Goal: Information Seeking & Learning: Stay updated

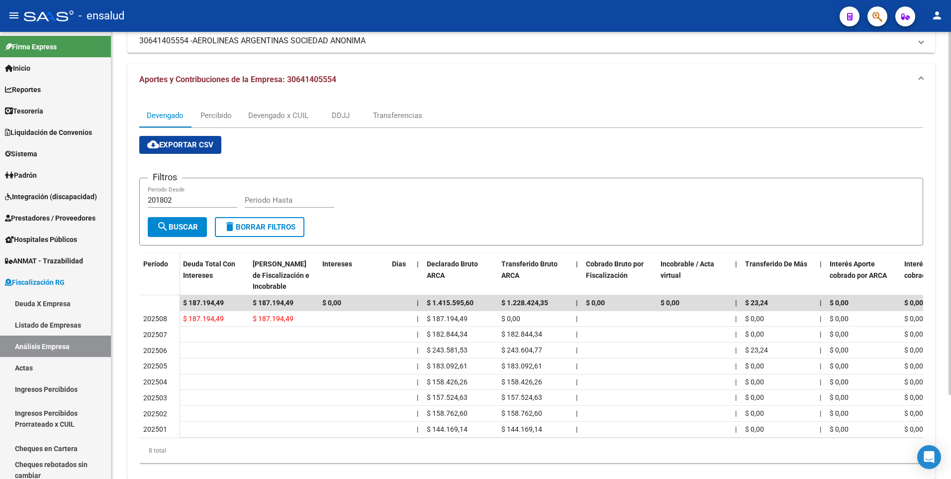
scroll to position [103, 0]
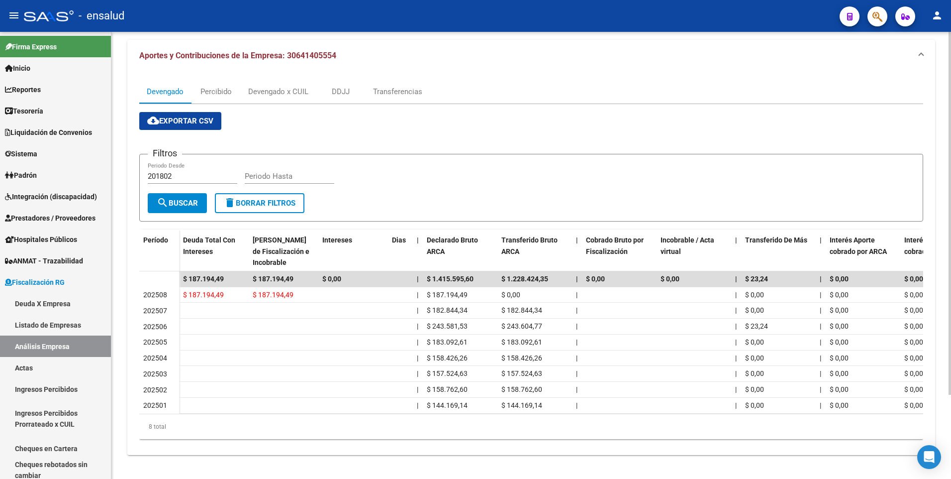
click at [944, 359] on div "FISCALIZACION REGIMEN GENERAL -> Análisis Empresa Aportante Cambiar Empresa Cre…" at bounding box center [532, 207] width 842 height 543
click at [297, 86] on div "Devengado x CUIL" at bounding box center [278, 91] width 60 height 11
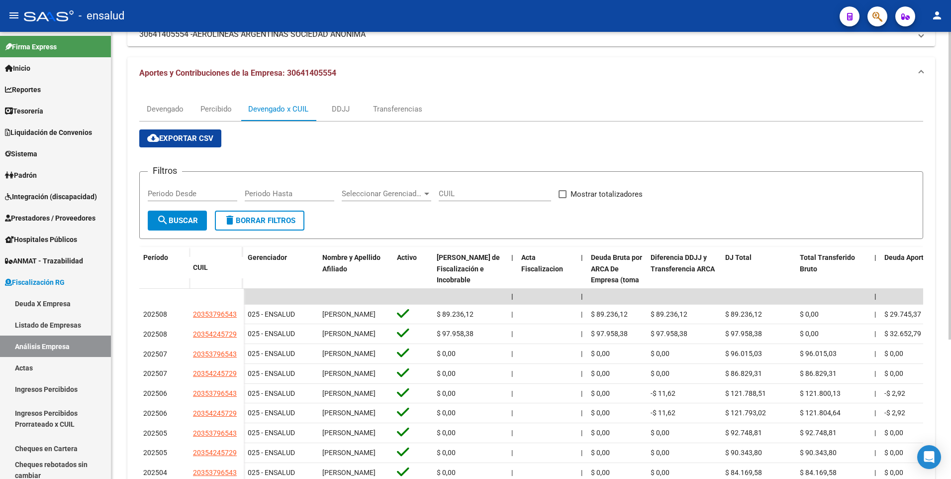
scroll to position [0, 0]
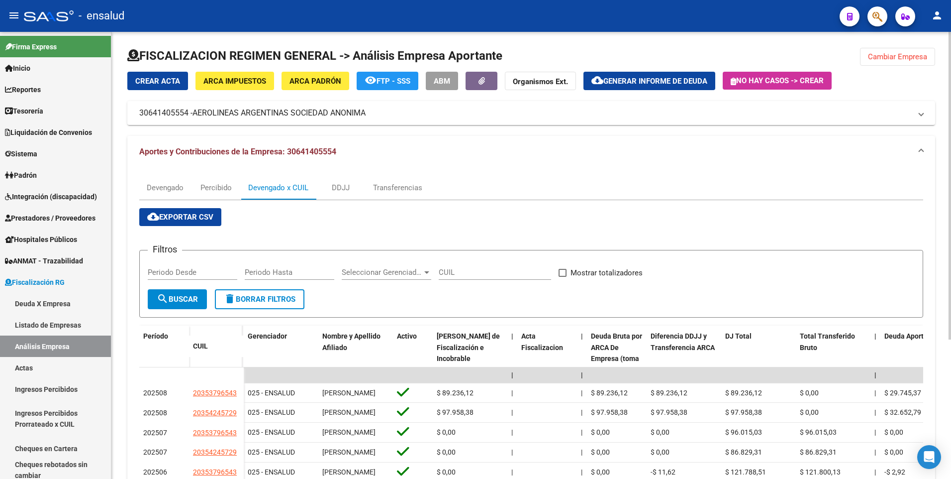
click at [945, 214] on div "FISCALIZACION REGIMEN GENERAL -> Análisis Empresa Aportante Cambiar Empresa Cre…" at bounding box center [532, 339] width 842 height 614
click at [164, 189] on div "Devengado" at bounding box center [165, 187] width 37 height 11
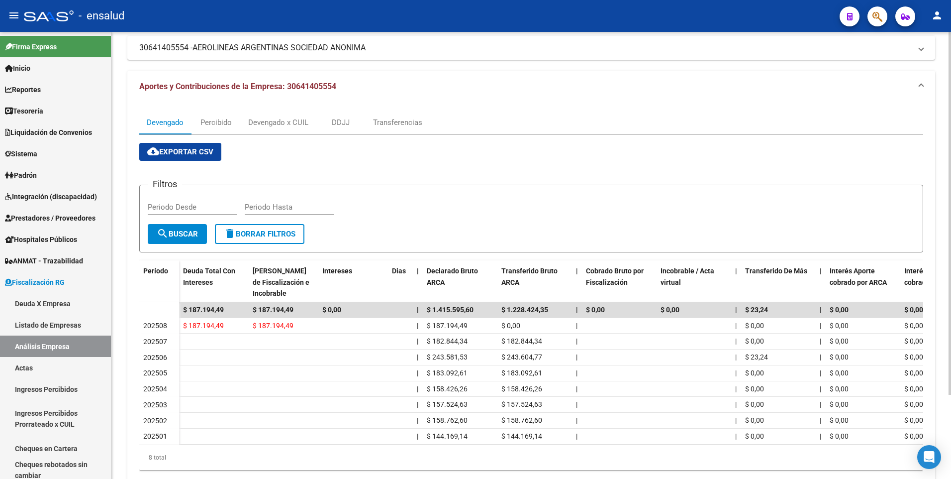
scroll to position [103, 0]
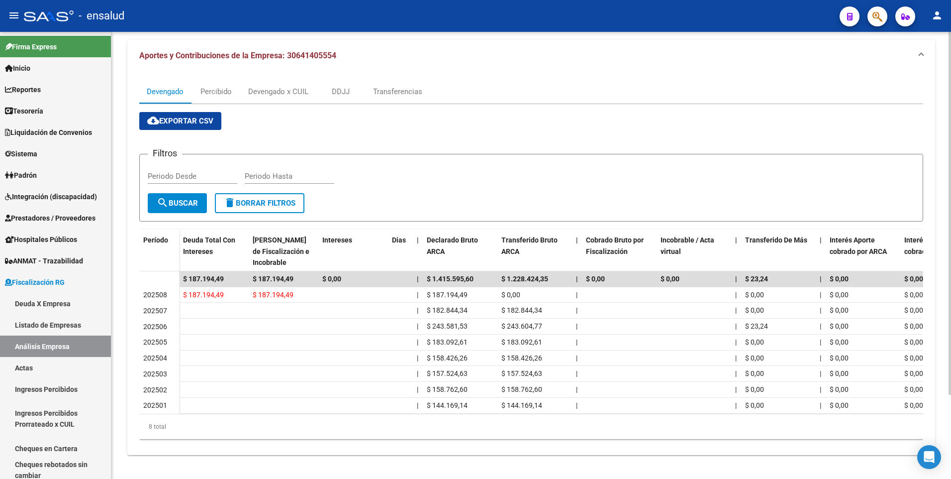
click at [937, 299] on div "FISCALIZACION REGIMEN GENERAL -> Análisis Empresa Aportante Cambiar Empresa Cre…" at bounding box center [532, 207] width 842 height 543
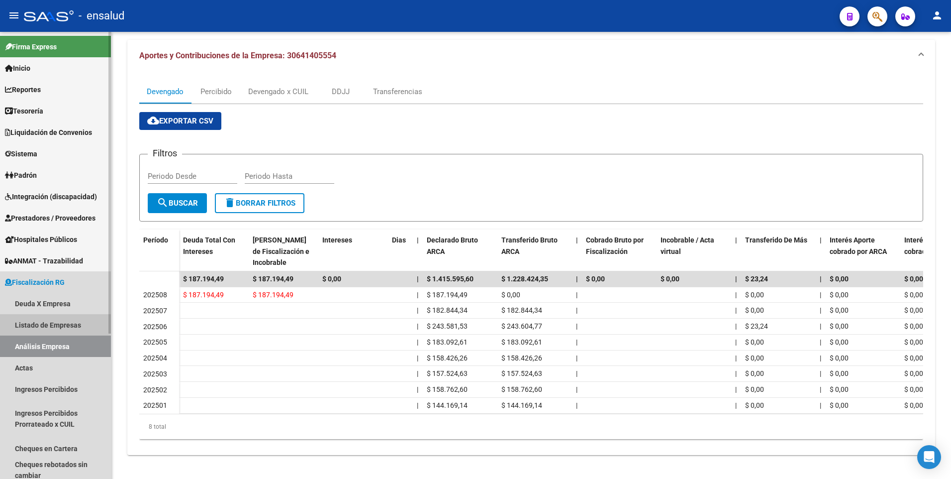
click at [53, 323] on link "Listado de Empresas" at bounding box center [55, 324] width 111 height 21
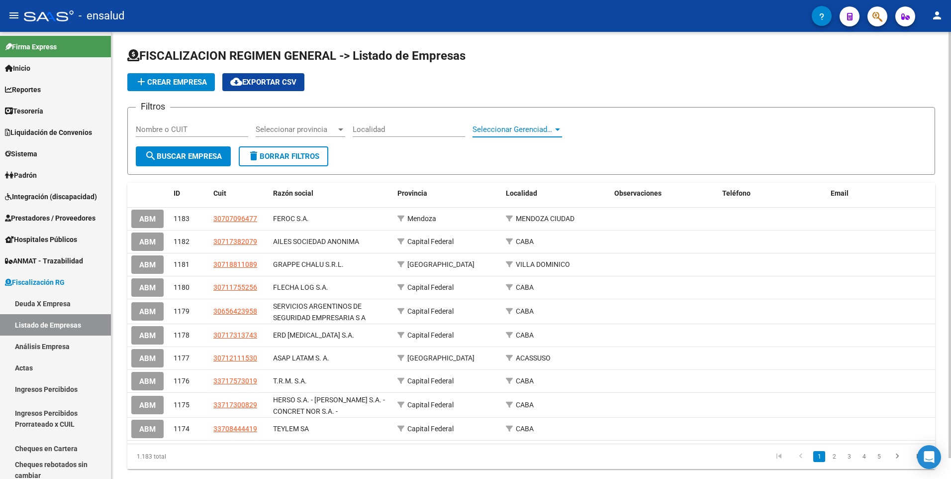
click at [556, 128] on div at bounding box center [557, 129] width 5 height 2
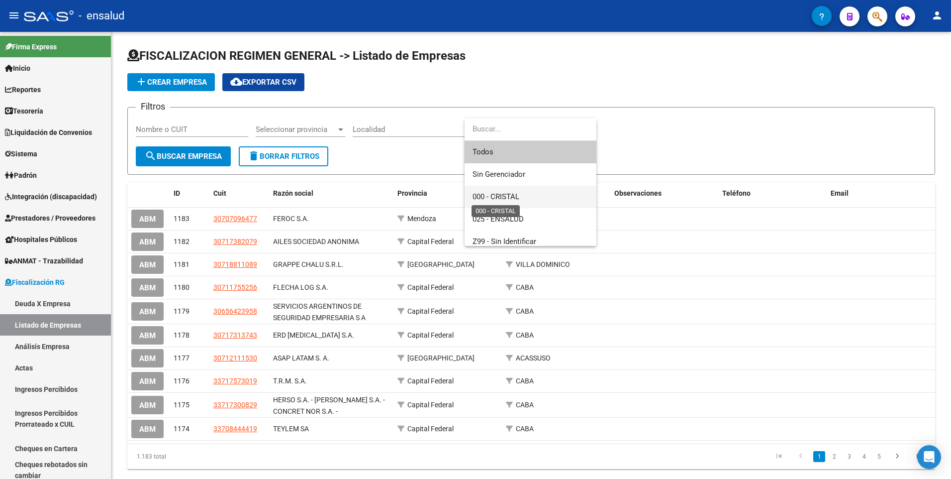
click at [518, 197] on span "000 - CRISTAL" at bounding box center [496, 196] width 47 height 9
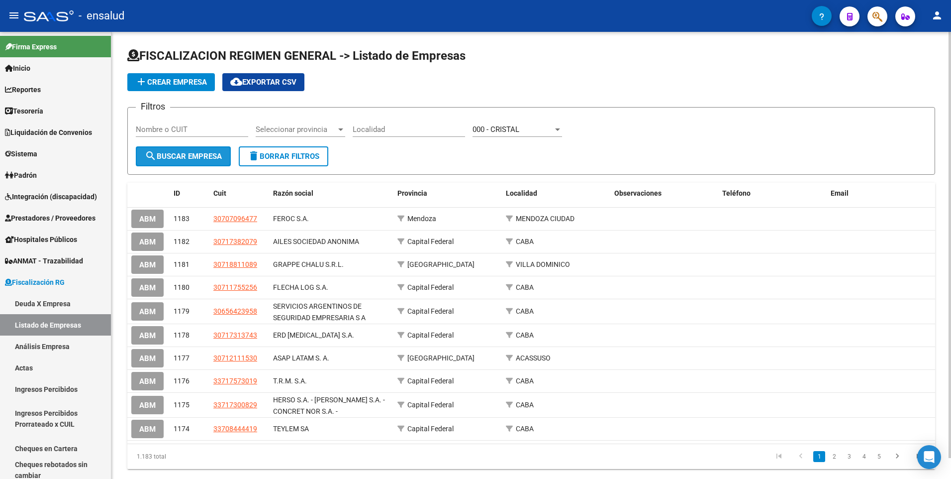
click at [222, 157] on span "search Buscar Empresa" at bounding box center [183, 156] width 77 height 9
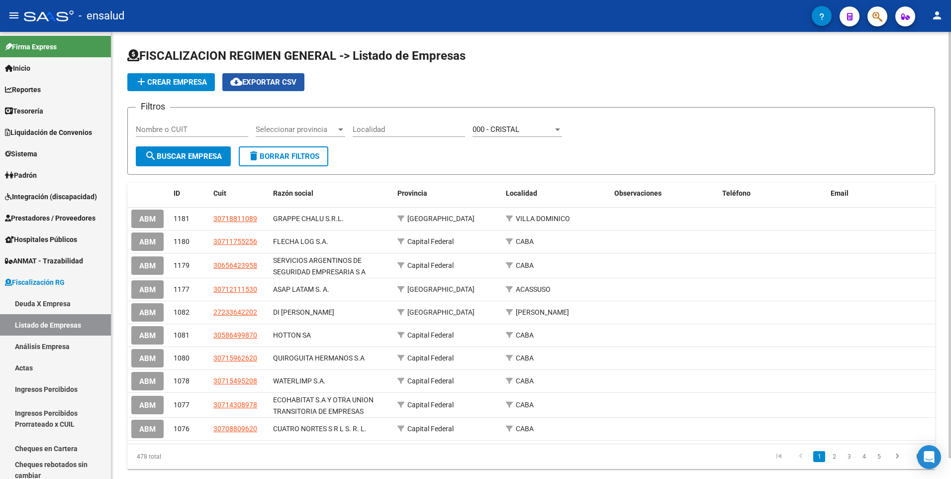
click at [277, 79] on span "cloud_download Exportar CSV" at bounding box center [263, 82] width 66 height 9
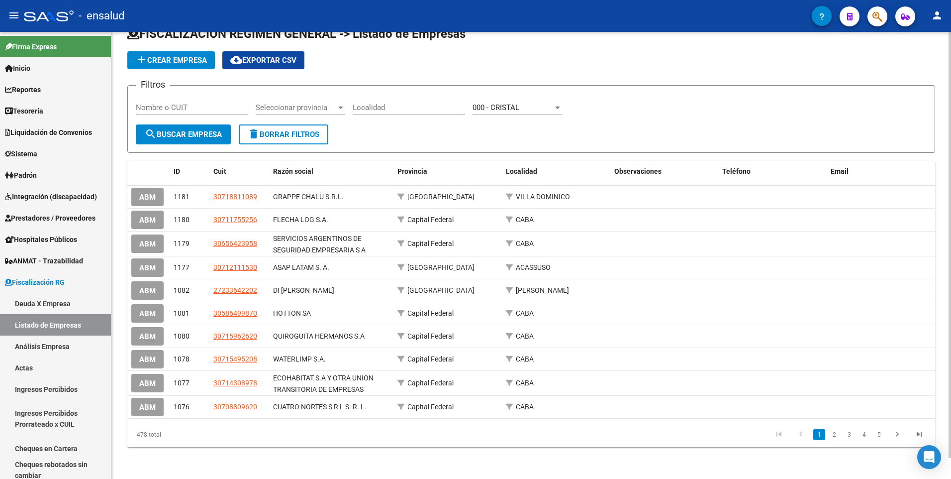
click at [948, 387] on div "FISCALIZACION REGIMEN GENERAL -> Listado de Empresas add Crear Empresa cloud_do…" at bounding box center [532, 244] width 842 height 469
click at [40, 92] on span "Reportes" at bounding box center [23, 89] width 36 height 11
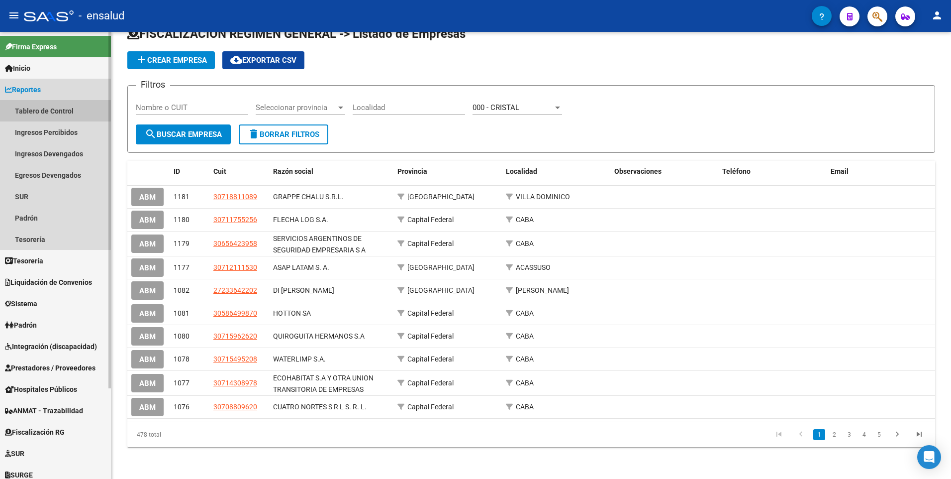
click at [30, 108] on link "Tablero de Control" at bounding box center [55, 110] width 111 height 21
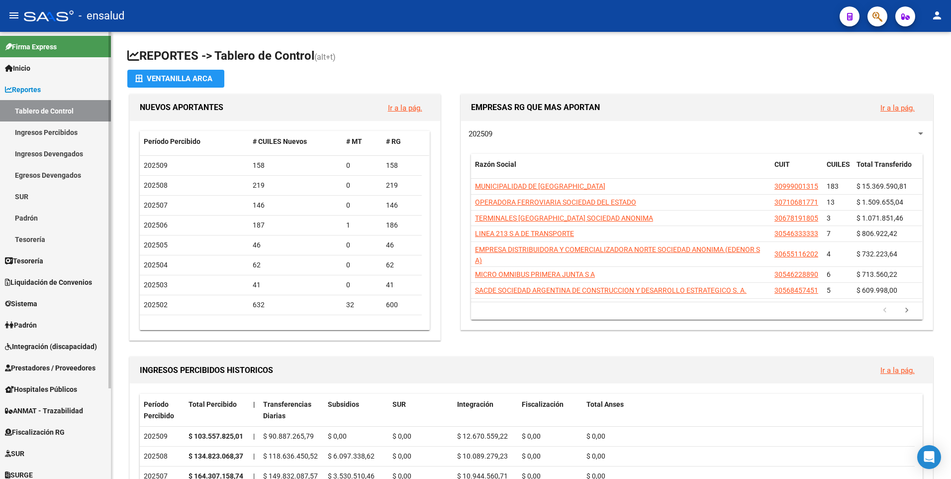
click at [30, 215] on link "Padrón" at bounding box center [55, 217] width 111 height 21
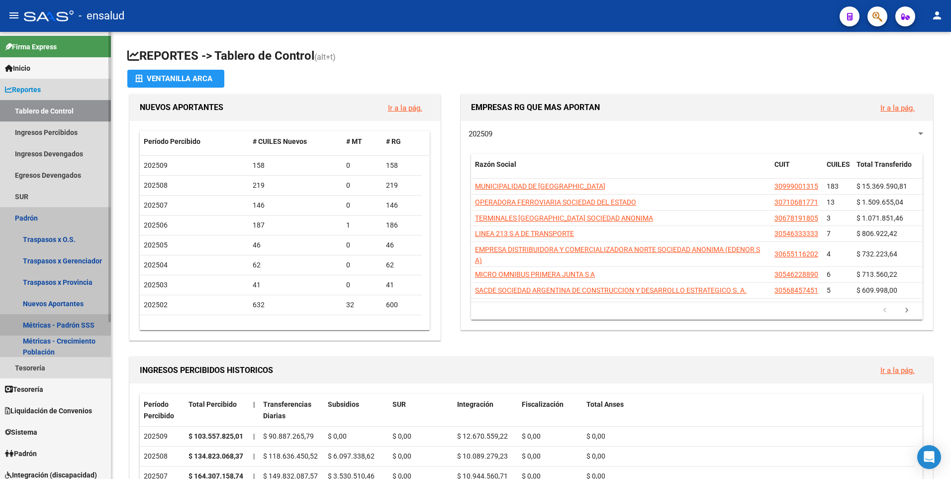
click at [47, 324] on link "Métricas - Padrón SSS" at bounding box center [55, 324] width 111 height 21
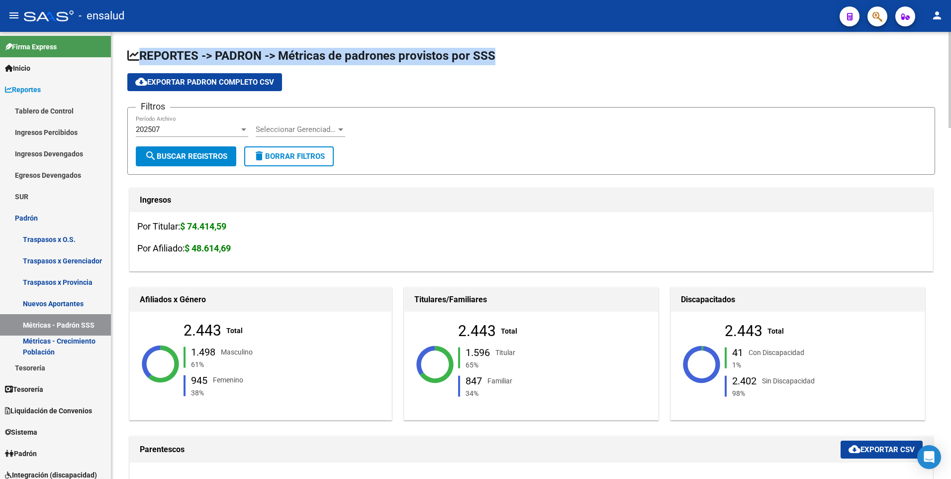
drag, startPoint x: 948, startPoint y: 87, endPoint x: 938, endPoint y: 151, distance: 65.5
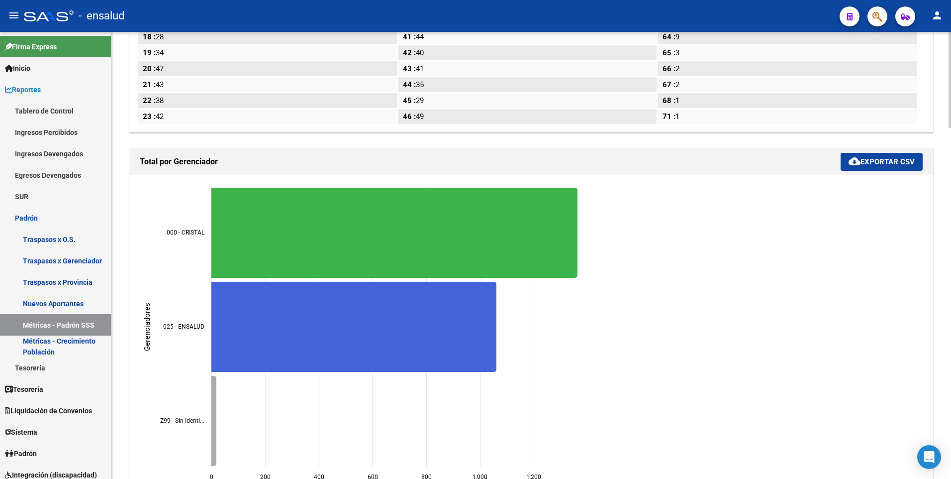
scroll to position [1629, 0]
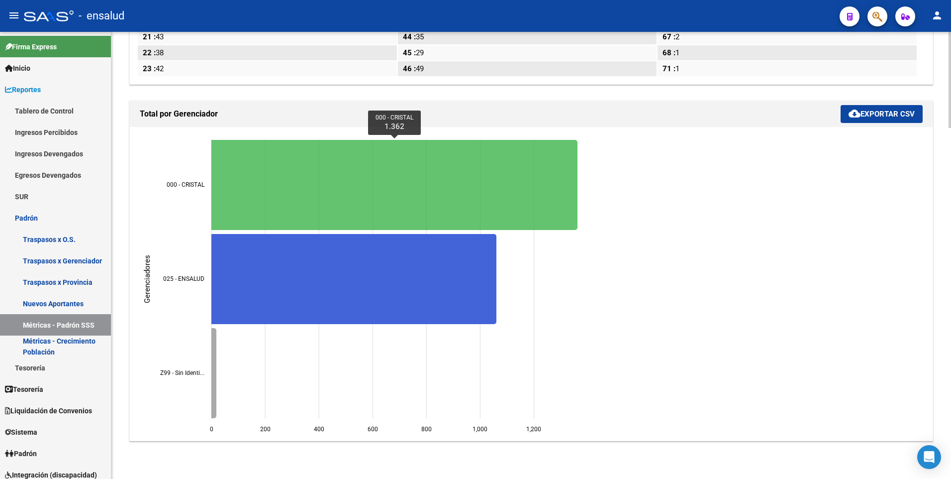
click at [502, 182] on icon "000 - CRISTAL 1.362" at bounding box center [394, 185] width 366 height 90
click at [577, 198] on icon "000 - CRISTAL 1.362" at bounding box center [394, 185] width 366 height 90
click at [410, 189] on icon "000 - CRISTAL 1.362" at bounding box center [394, 185] width 366 height 90
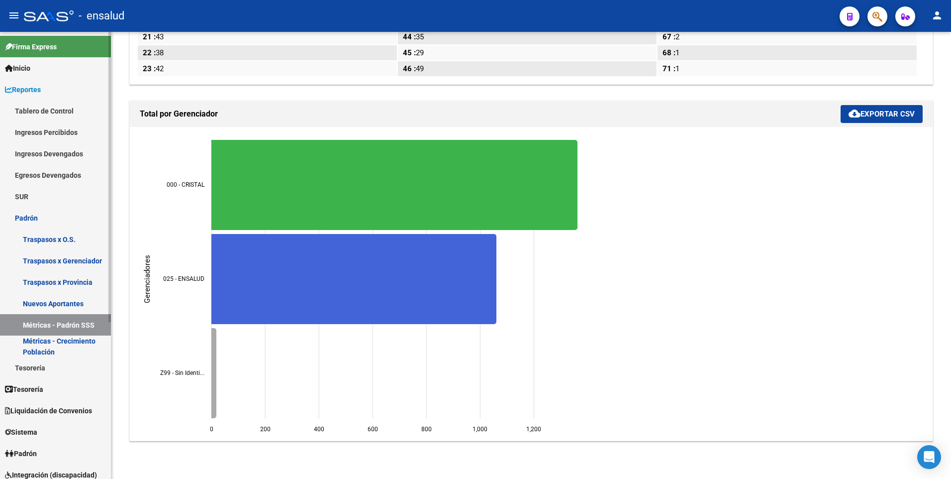
click at [43, 349] on link "Métricas - Crecimiento Población" at bounding box center [55, 345] width 111 height 21
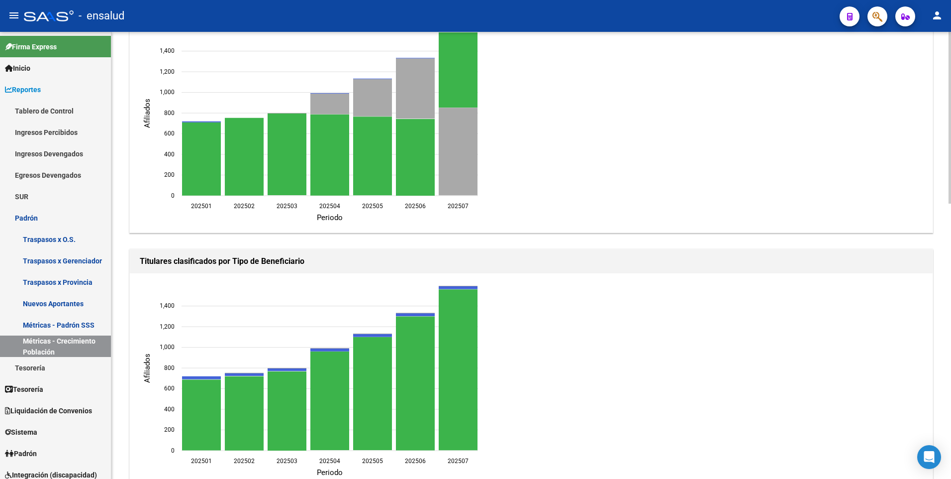
scroll to position [667, 0]
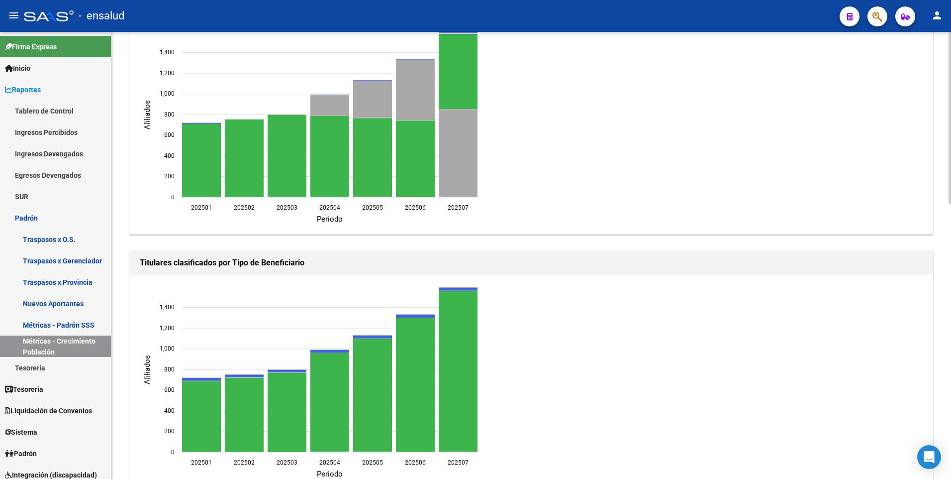
click at [951, 321] on html "menu - ensalud person Firma Express Inicio Calendario SSS Instructivos Contacto…" at bounding box center [475, 239] width 951 height 479
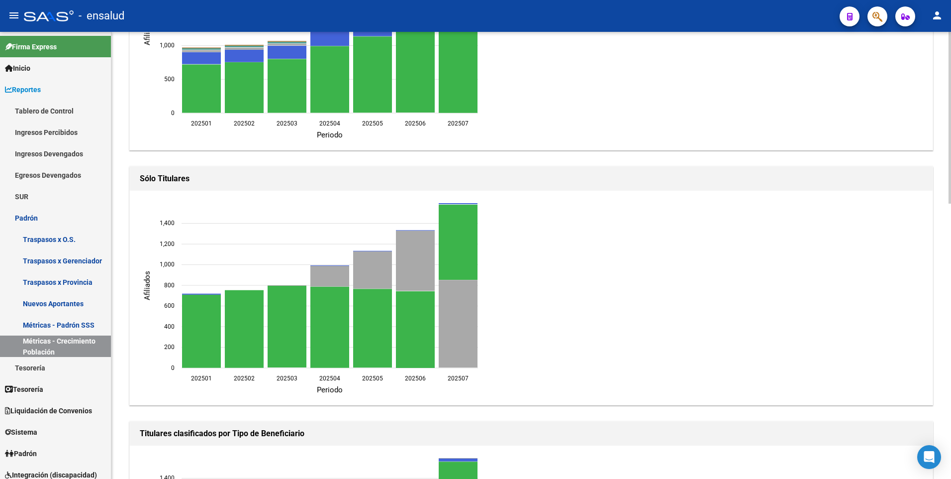
scroll to position [488, 0]
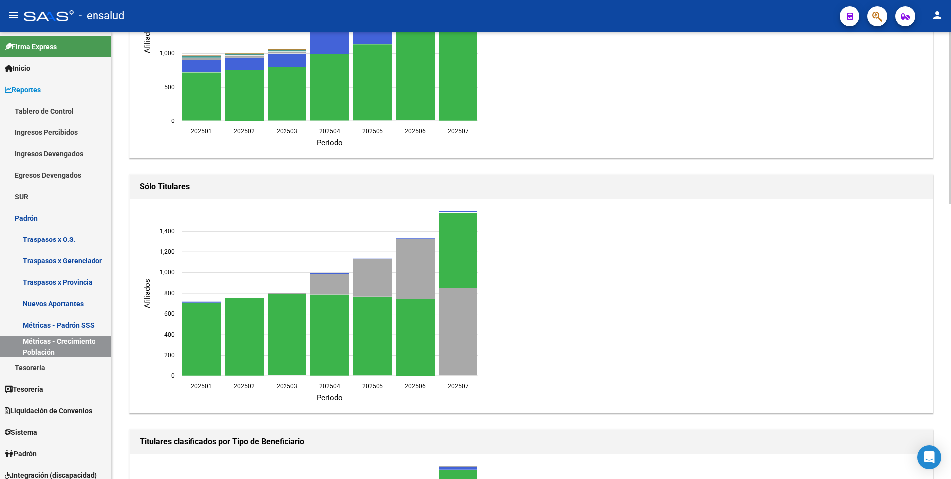
click at [951, 238] on html "menu - ensalud person Firma Express Inicio Calendario SSS Instructivos Contacto…" at bounding box center [475, 239] width 951 height 479
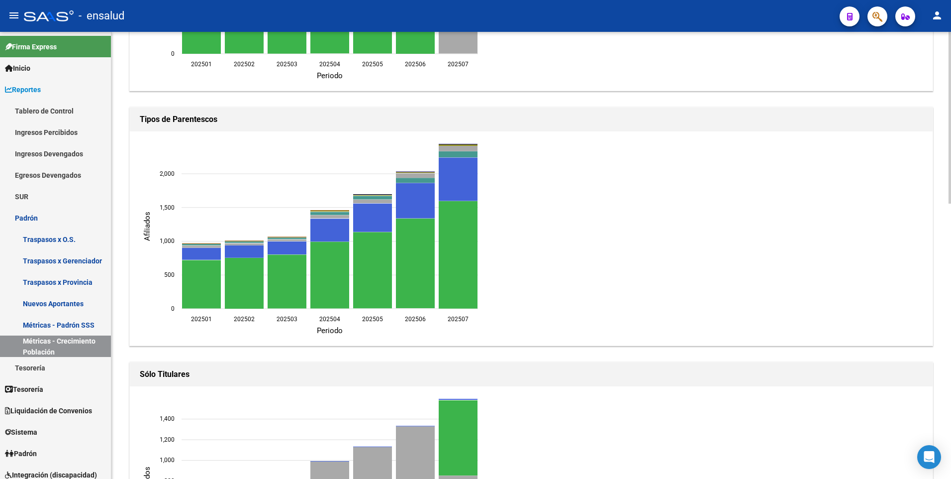
scroll to position [257, 0]
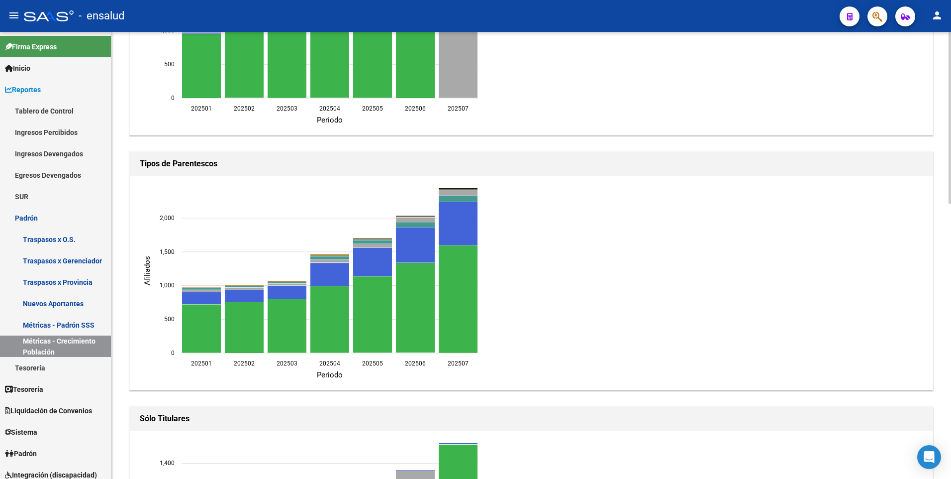
click at [951, 165] on html "menu - ensalud person Firma Express Inicio Calendario SSS Instructivos Contacto…" at bounding box center [475, 239] width 951 height 479
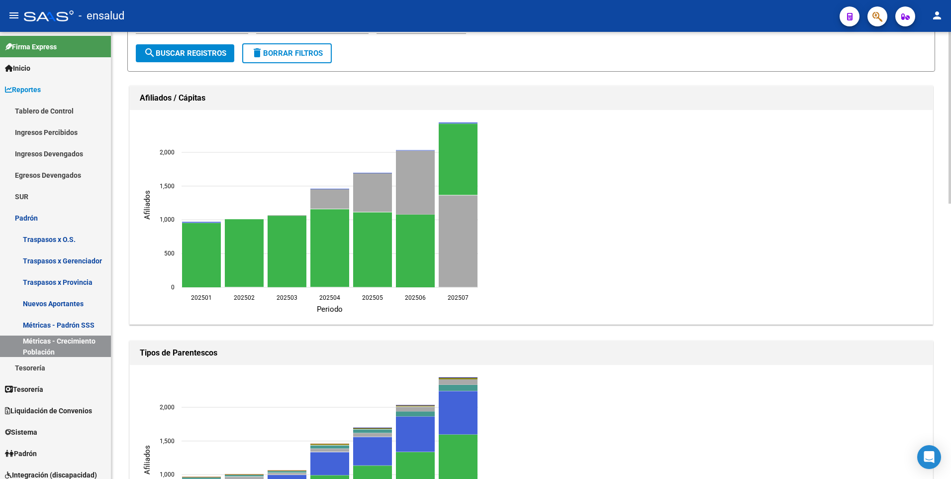
scroll to position [0, 0]
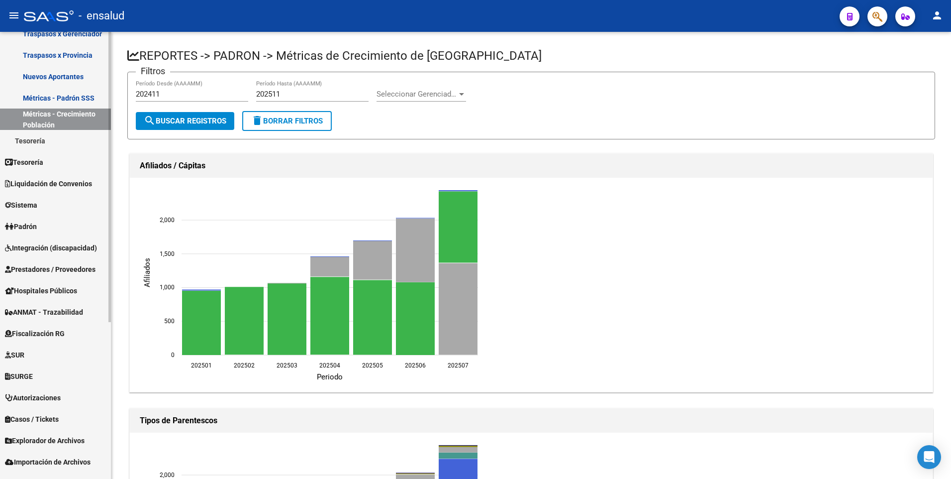
scroll to position [242, 0]
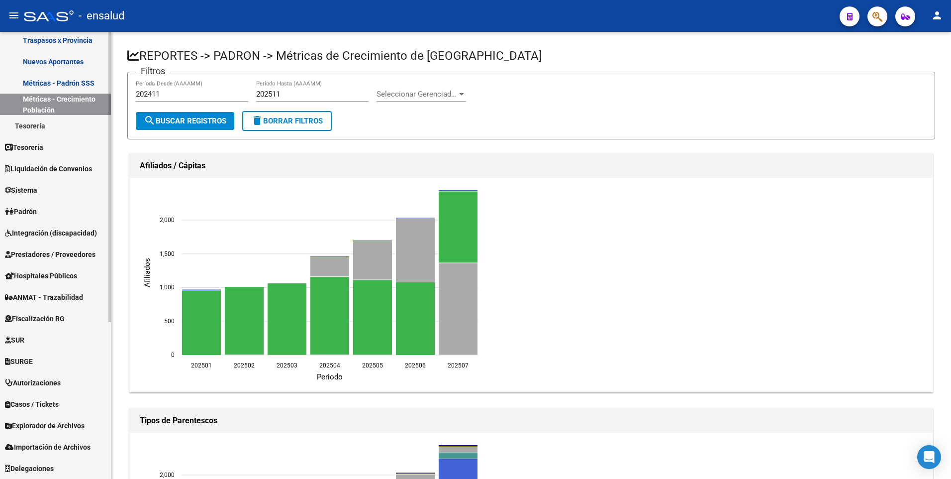
click at [119, 426] on mat-sidenav-container "Firma Express Inicio Calendario SSS Instructivos Contacto OS Reportes Tablero d…" at bounding box center [475, 255] width 951 height 447
click at [109, 351] on div at bounding box center [109, 334] width 2 height 290
click at [111, 363] on mat-sidenav "Firma Express Inicio Calendario SSS Instructivos Contacto OS Reportes Tablero d…" at bounding box center [55, 255] width 111 height 447
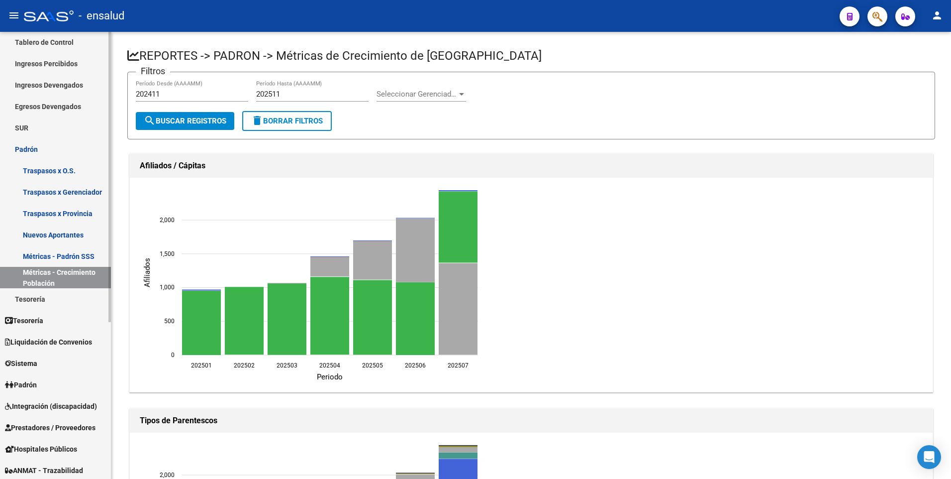
scroll to position [68, 0]
click at [115, 88] on mat-sidenav-container "Firma Express Inicio Calendario SSS Instructivos Contacto OS Reportes Tablero d…" at bounding box center [475, 255] width 951 height 447
click at [63, 64] on link "Ingresos Percibidos" at bounding box center [55, 64] width 111 height 21
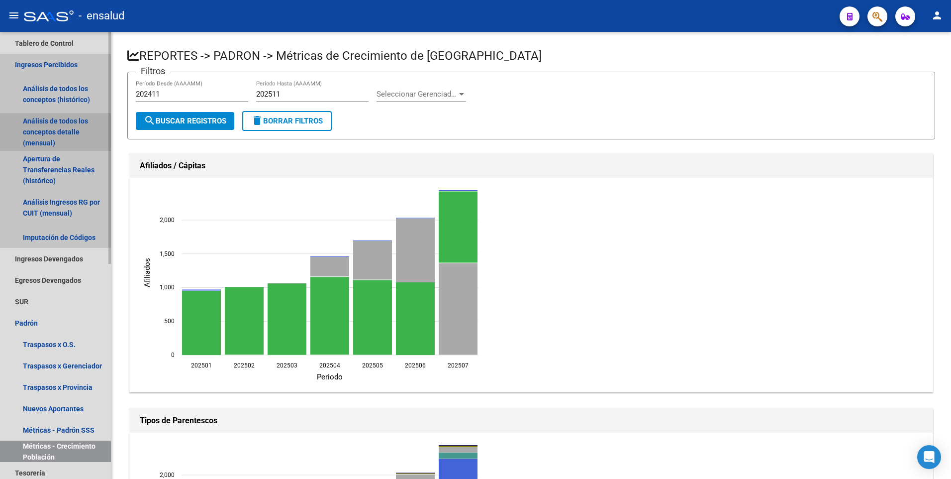
click at [41, 127] on link "Análisis de todos los conceptos detalle (mensual)" at bounding box center [55, 132] width 111 height 38
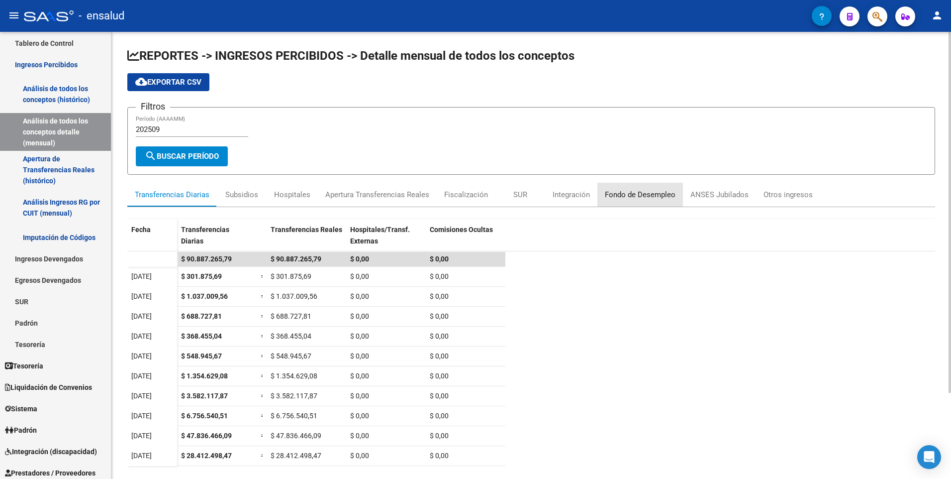
click at [651, 195] on div "Fondo de Desempleo" at bounding box center [640, 194] width 71 height 11
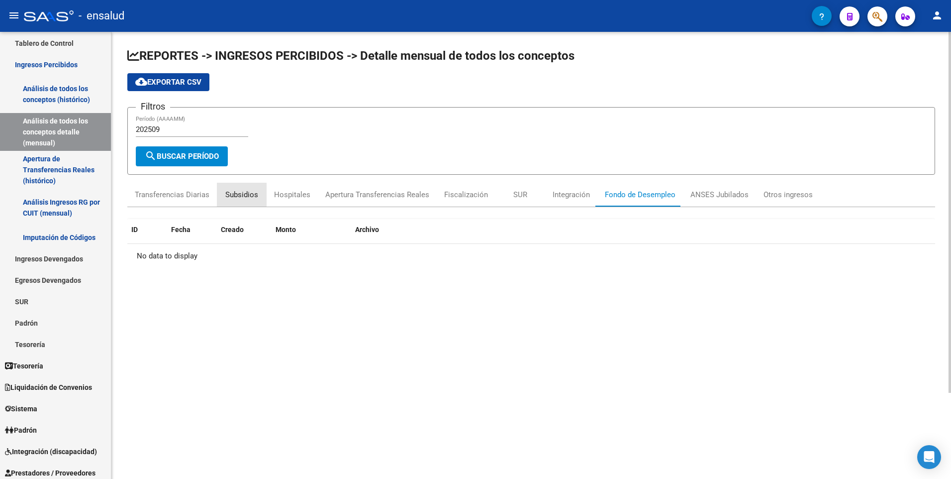
click at [241, 196] on div "Subsidios" at bounding box center [241, 194] width 33 height 11
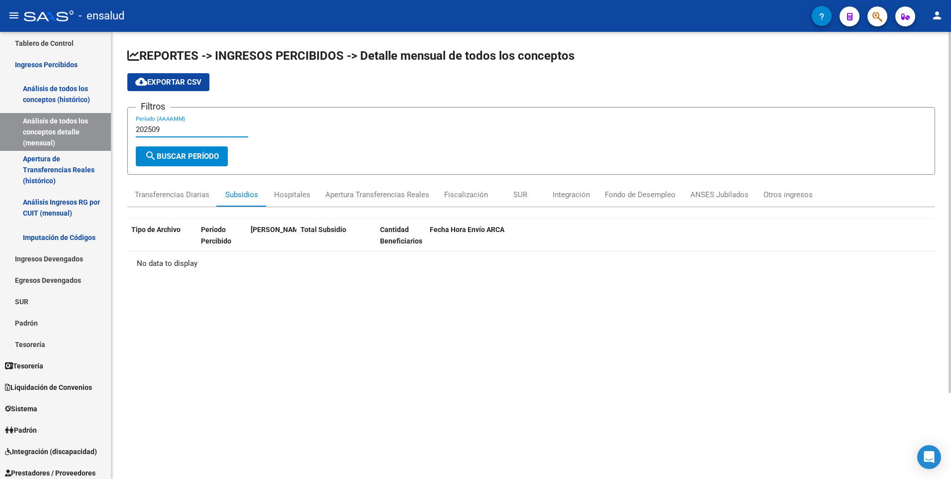
click at [167, 125] on input "202509" at bounding box center [192, 129] width 112 height 9
click at [80, 96] on link "Análisis de todos los conceptos (histórico)" at bounding box center [55, 94] width 111 height 38
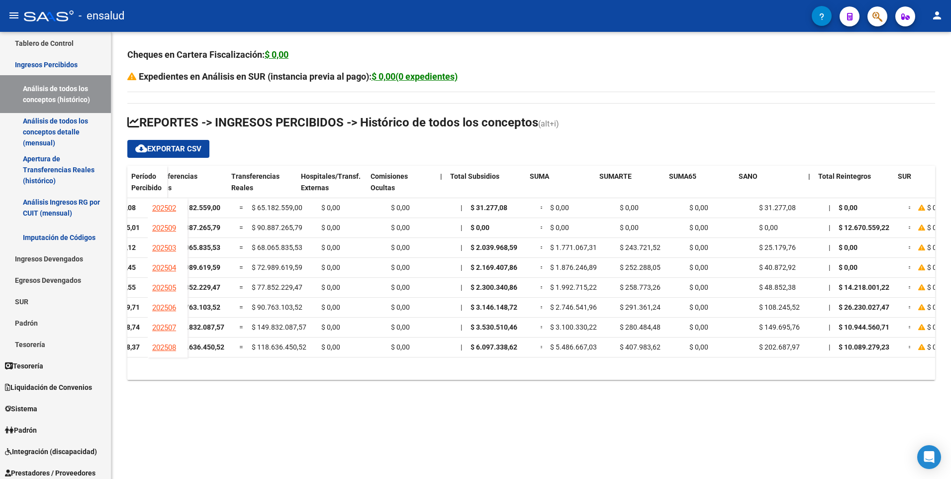
scroll to position [0, 106]
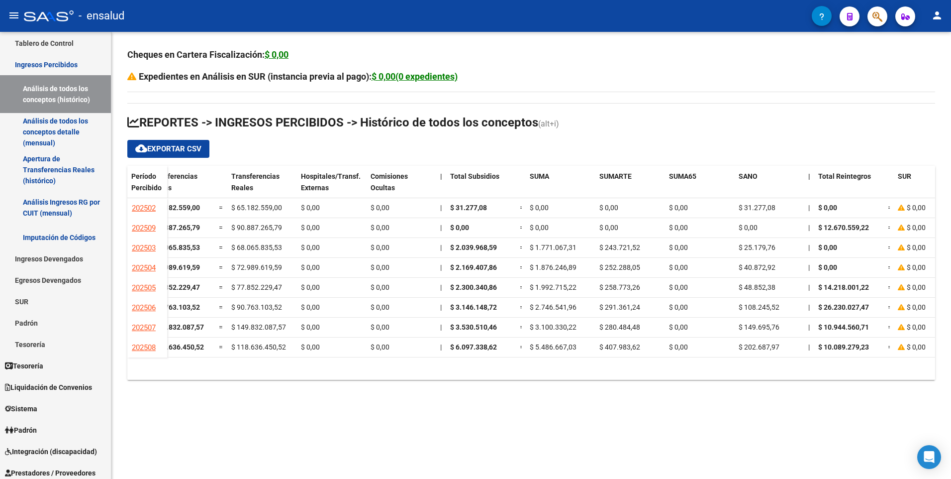
drag, startPoint x: 327, startPoint y: 369, endPoint x: 206, endPoint y: 358, distance: 120.8
click at [206, 358] on datatable-body "202502 $ 65.213.836,08 | $ 65.182.559,00 = $ 65.182.559,00 $ 0,00 $ 0,00 | $ 31…" at bounding box center [531, 287] width 808 height 179
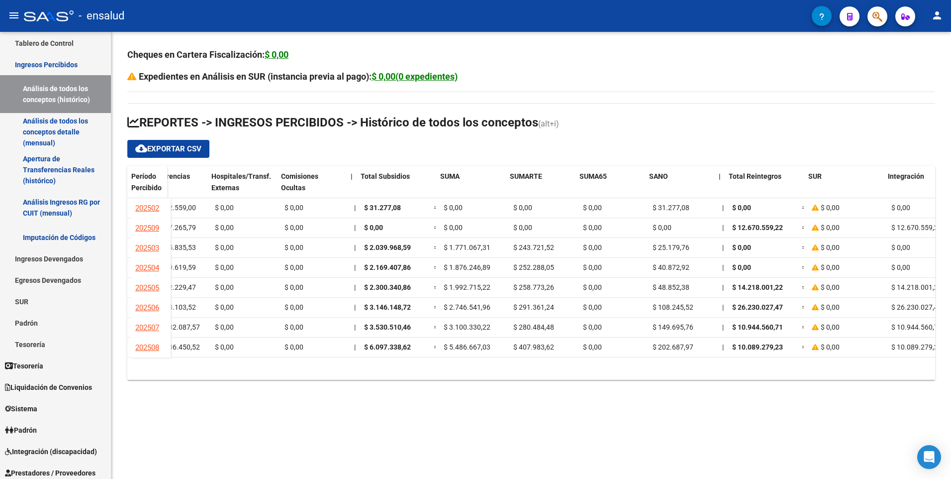
scroll to position [0, 196]
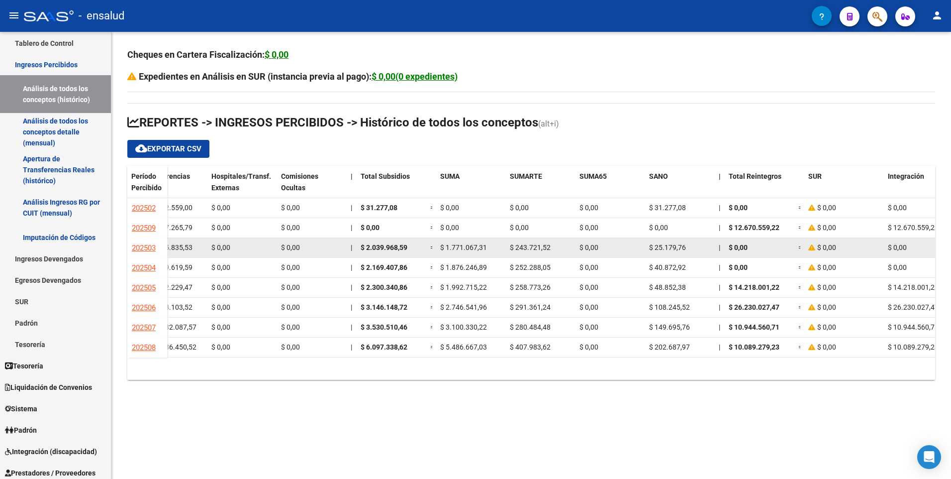
click at [512, 246] on span "$ 243.721,52" at bounding box center [530, 247] width 41 height 8
click at [509, 246] on datatable-body-cell "$ 243.721,52" at bounding box center [541, 247] width 70 height 19
click at [511, 246] on span "$ 243.721,52" at bounding box center [530, 247] width 41 height 8
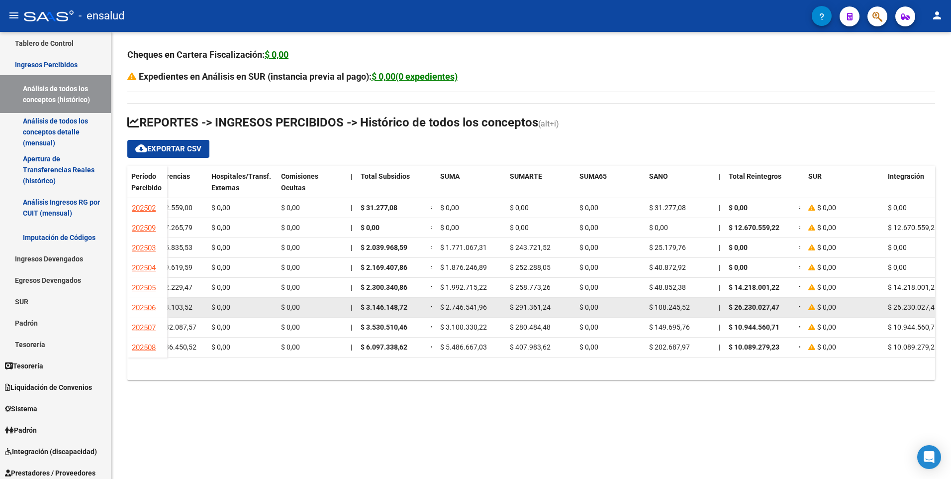
click at [650, 306] on span "$ 108.245,52" at bounding box center [669, 307] width 41 height 8
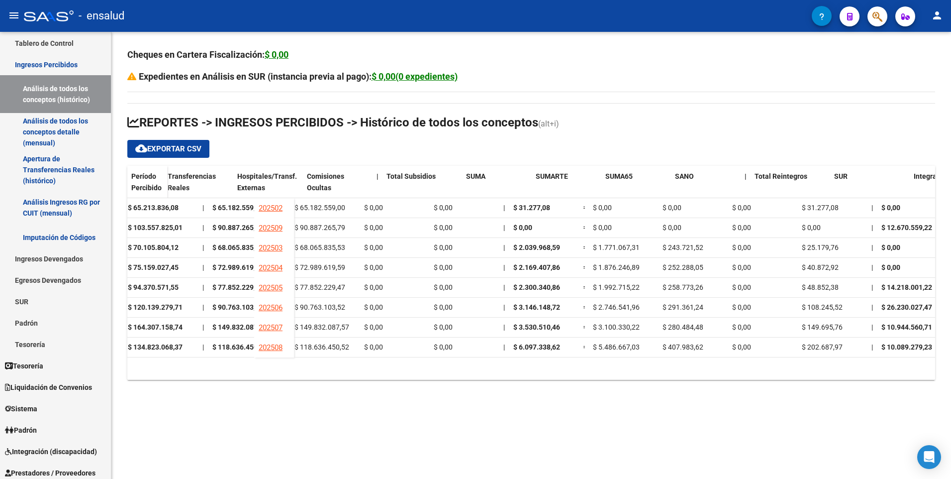
scroll to position [0, 0]
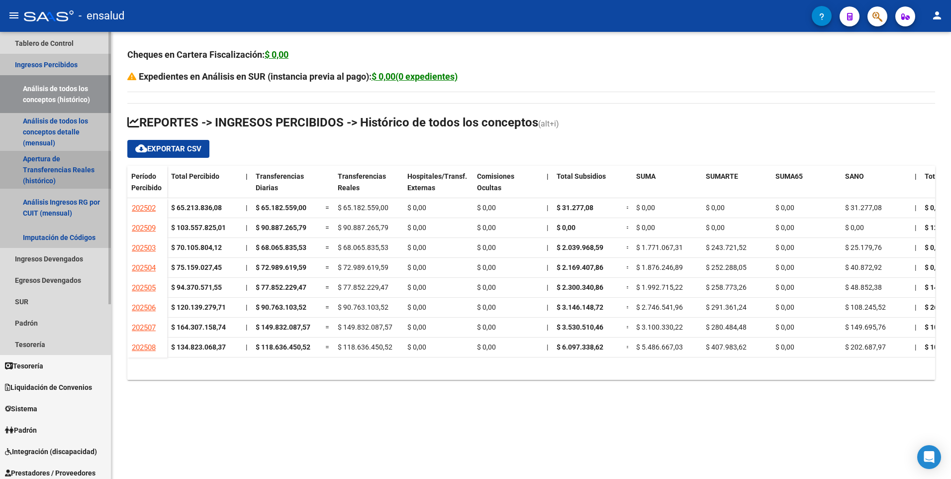
click at [51, 172] on link "Apertura de Transferencias Reales (histórico)" at bounding box center [55, 170] width 111 height 38
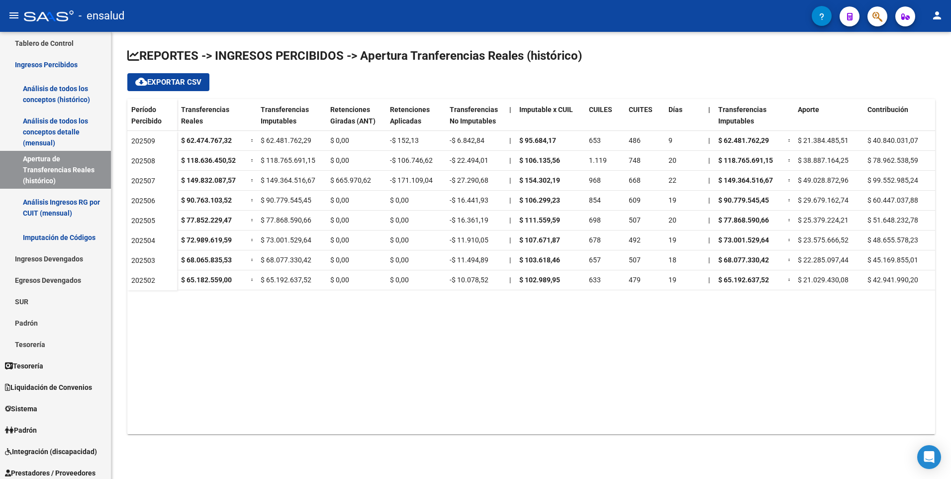
drag, startPoint x: 457, startPoint y: 434, endPoint x: 588, endPoint y: 438, distance: 131.4
click at [588, 438] on div "REPORTES -> INGRESOS PERCIBIDOS -> Apertura Tranferencias Reales (histórico) cl…" at bounding box center [531, 249] width 840 height 434
click at [66, 207] on link "Análisis Ingresos RG por CUIT (mensual)" at bounding box center [55, 208] width 111 height 38
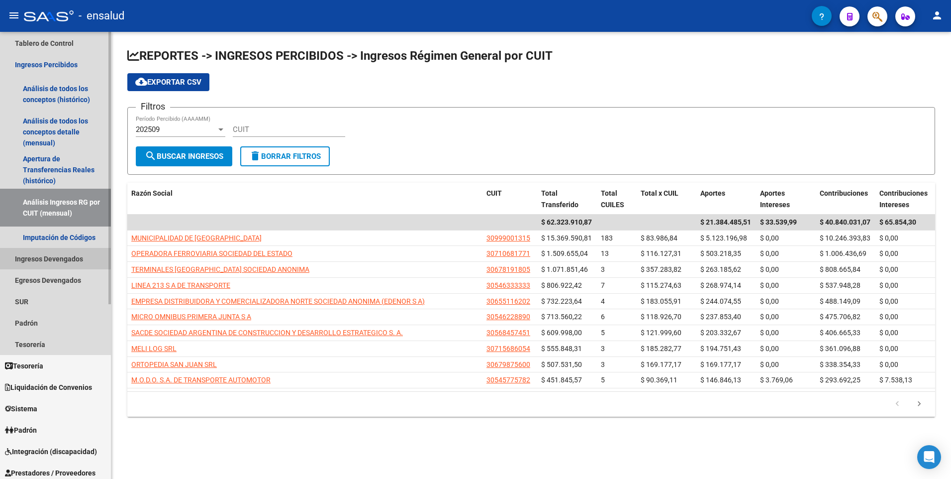
click at [49, 258] on link "Ingresos Devengados" at bounding box center [55, 258] width 111 height 21
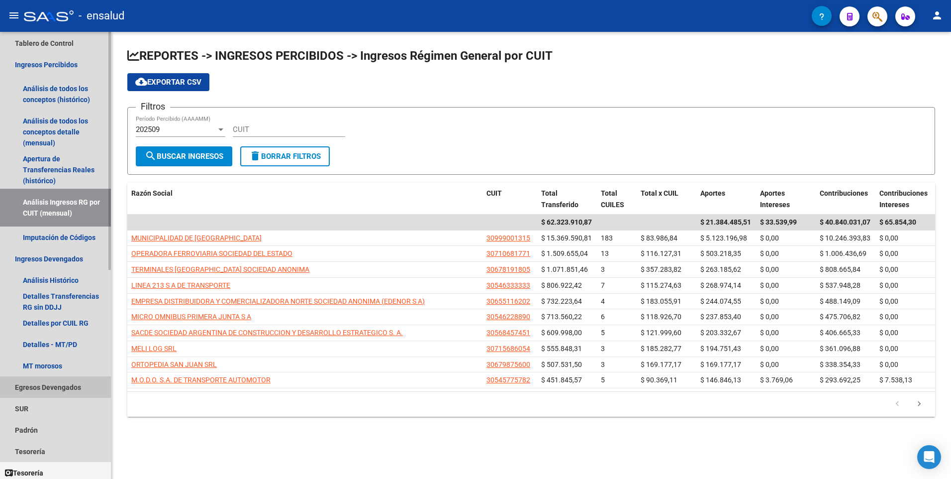
click at [32, 384] on link "Egresos Devengados" at bounding box center [55, 386] width 111 height 21
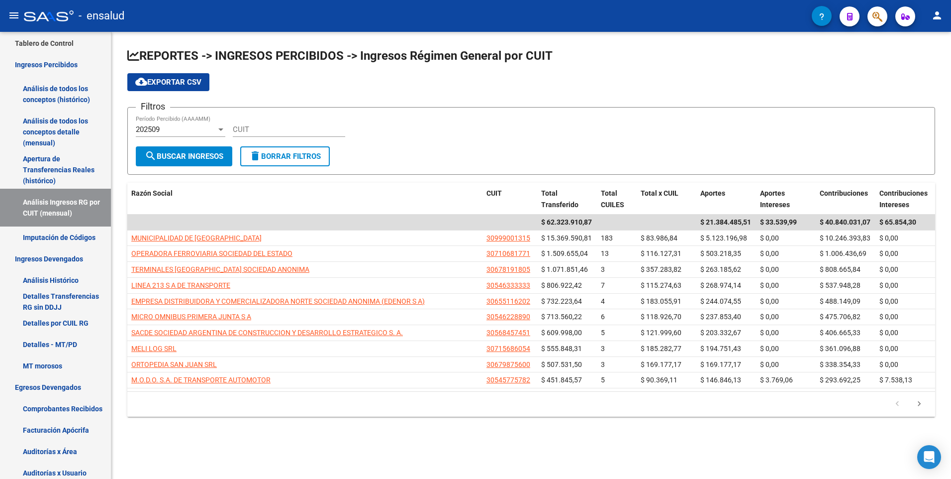
drag, startPoint x: 112, startPoint y: 264, endPoint x: 111, endPoint y: 285, distance: 20.4
click at [111, 285] on div "REPORTES -> INGRESOS PERCIBIDOS -> Ingresos Régimen General por CUIT cloud_down…" at bounding box center [531, 240] width 840 height 416
click at [110, 243] on div at bounding box center [109, 169] width 2 height 211
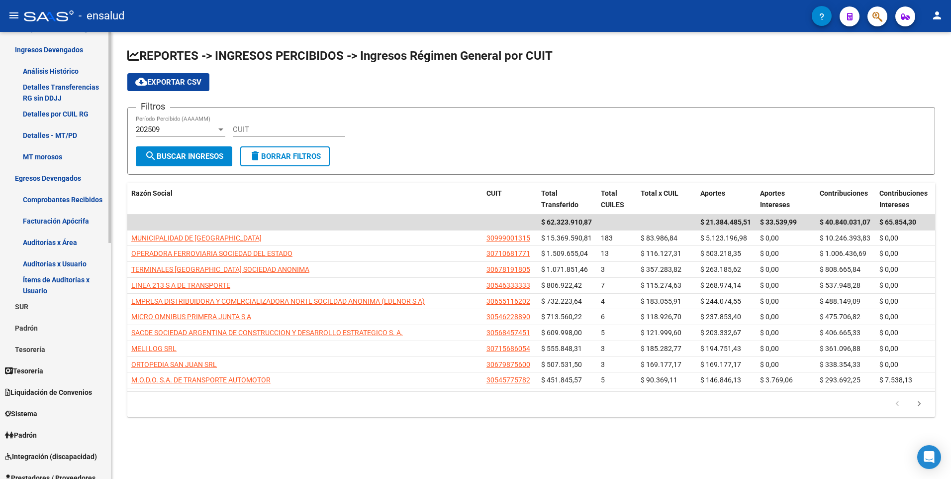
click at [92, 344] on div "Firma Express Inicio Calendario SSS Instructivos Contacto OS Reportes Tablero d…" at bounding box center [56, 228] width 113 height 947
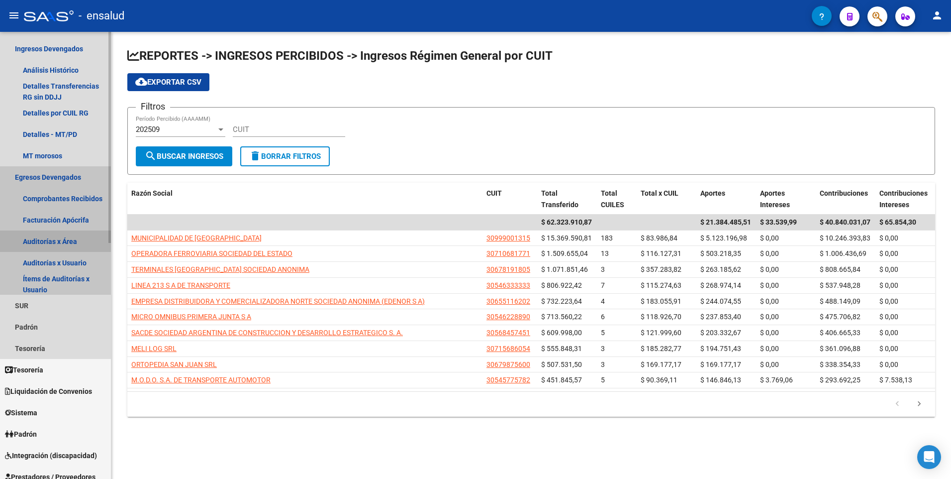
click at [65, 236] on link "Auditorías x Área" at bounding box center [55, 240] width 111 height 21
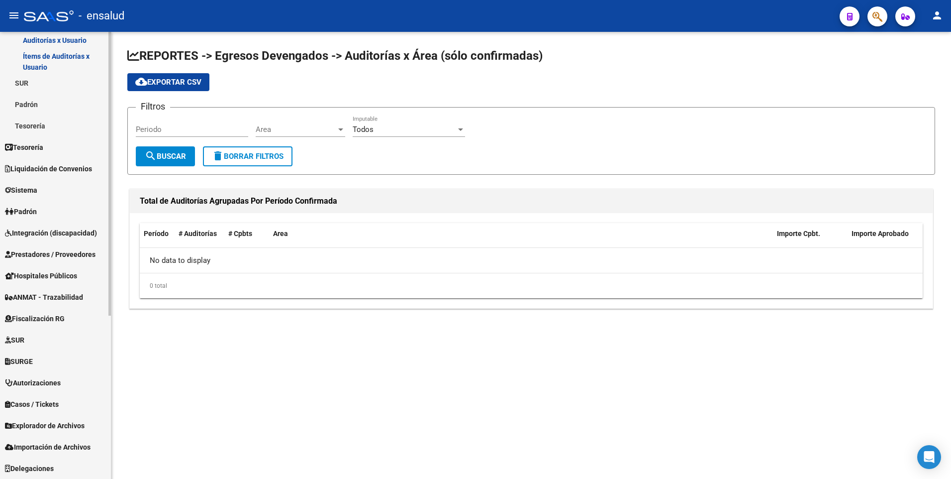
scroll to position [220, 0]
click at [34, 208] on span "Padrón" at bounding box center [21, 211] width 32 height 11
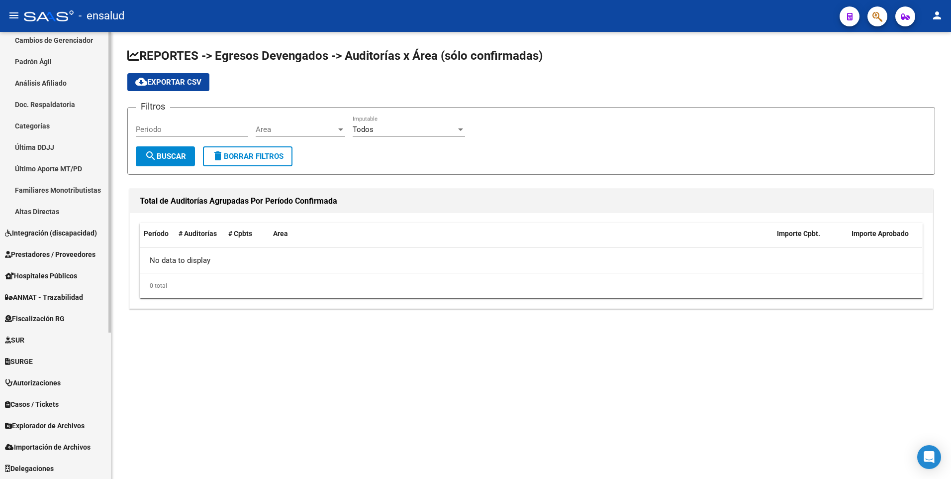
scroll to position [199, 0]
drag, startPoint x: 111, startPoint y: 228, endPoint x: 108, endPoint y: 205, distance: 22.5
click at [108, 205] on mat-sidenav "Firma Express Inicio Calendario SSS Instructivos Contacto OS Reportes Tablero d…" at bounding box center [55, 255] width 111 height 447
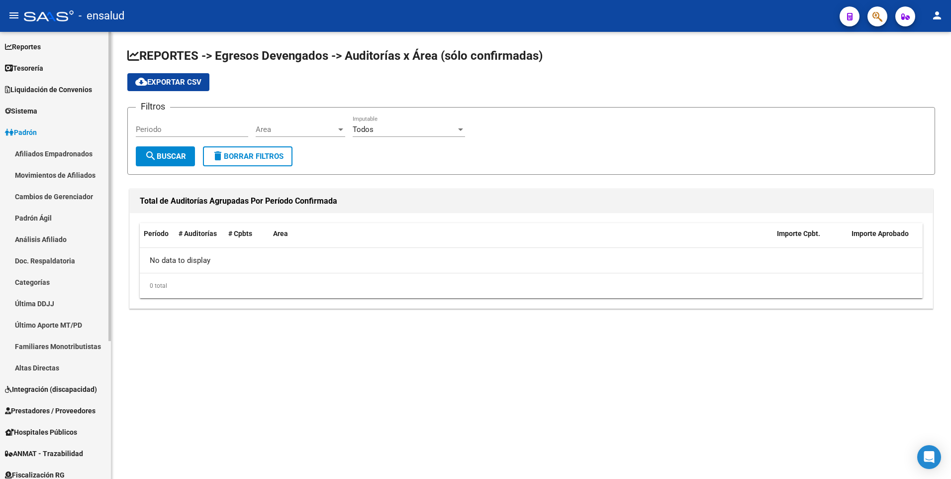
scroll to position [37, 0]
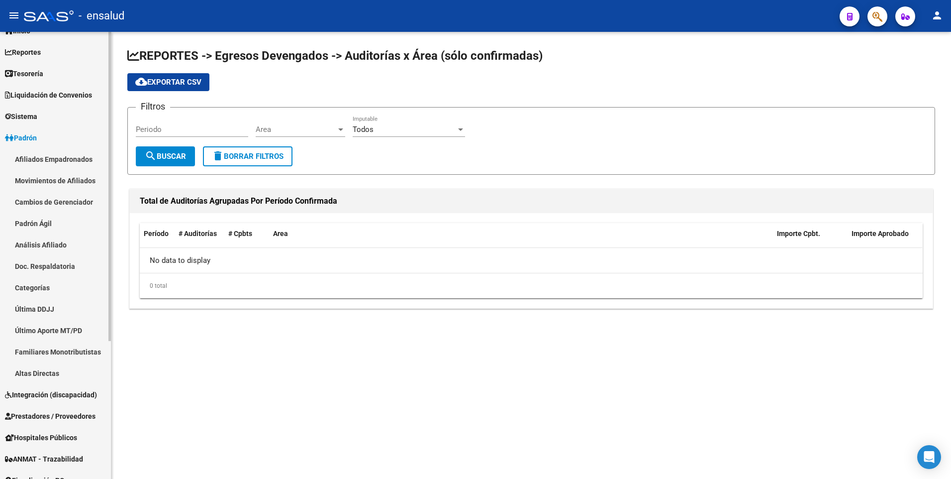
click at [110, 97] on div at bounding box center [109, 212] width 2 height 309
click at [63, 197] on link "Cambios de Gerenciador" at bounding box center [55, 201] width 111 height 21
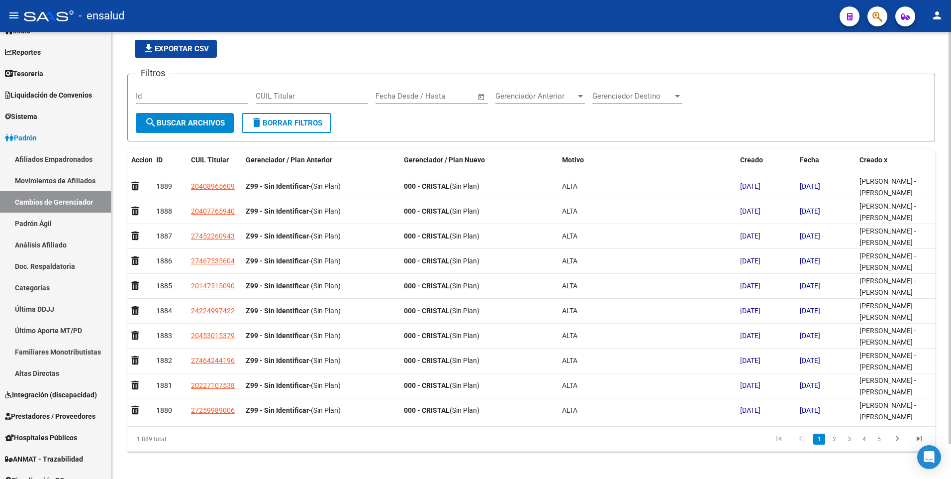
scroll to position [38, 0]
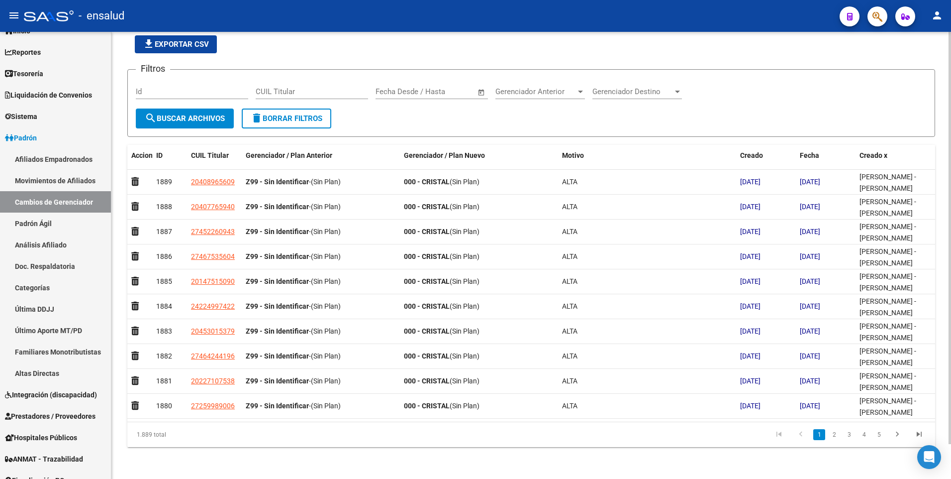
click at [936, 298] on div "PADRON -> Cambios de Gerenciador file_download Exportar CSV Filtros Id CUIL Tit…" at bounding box center [532, 236] width 842 height 485
click at [60, 177] on link "Movimientos de Afiliados" at bounding box center [55, 180] width 111 height 21
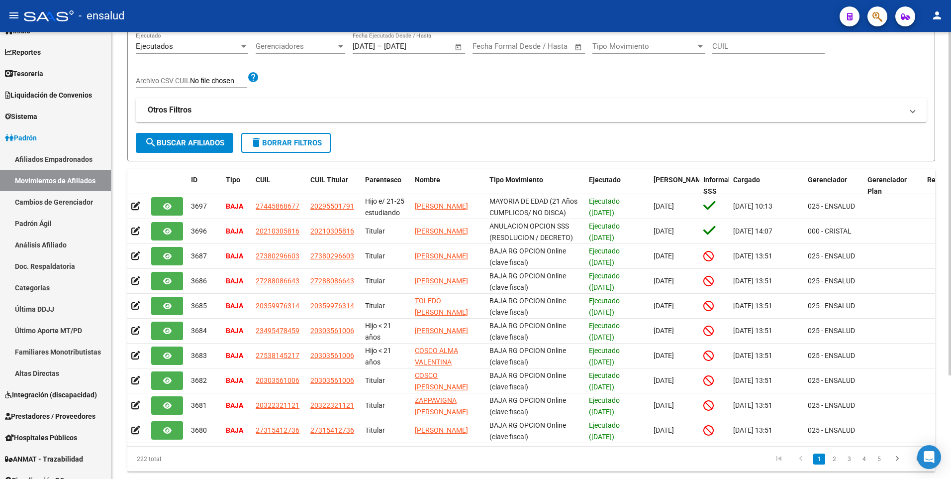
scroll to position [134, 0]
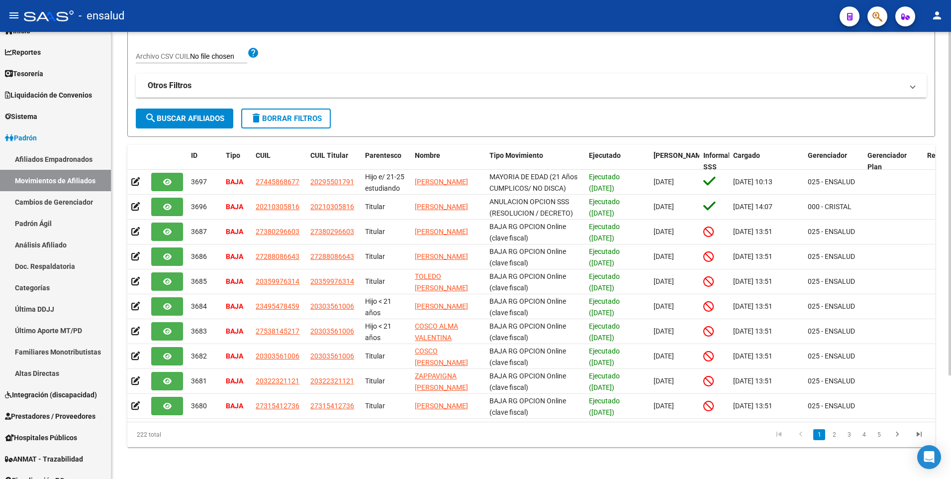
click at [951, 360] on html "menu - ensalud person Firma Express Inicio Calendario SSS Instructivos Contacto…" at bounding box center [475, 239] width 951 height 479
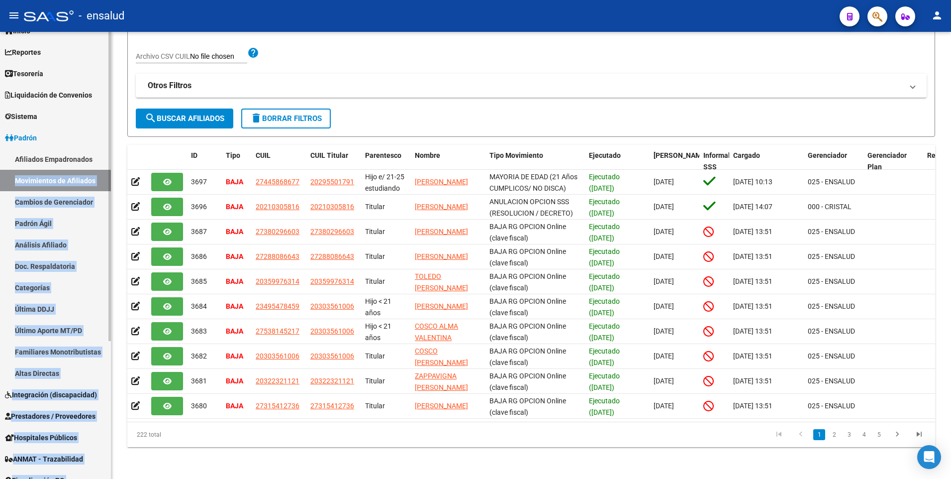
drag, startPoint x: 111, startPoint y: 160, endPoint x: 110, endPoint y: 127, distance: 32.3
click at [110, 127] on mat-sidenav "Firma Express Inicio Calendario SSS Instructivos Contacto OS Reportes Tablero d…" at bounding box center [55, 255] width 111 height 447
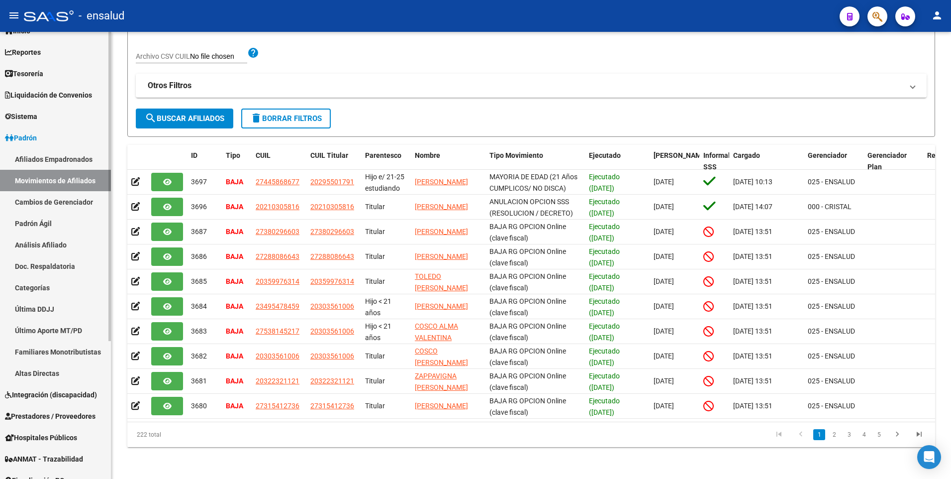
scroll to position [0, 0]
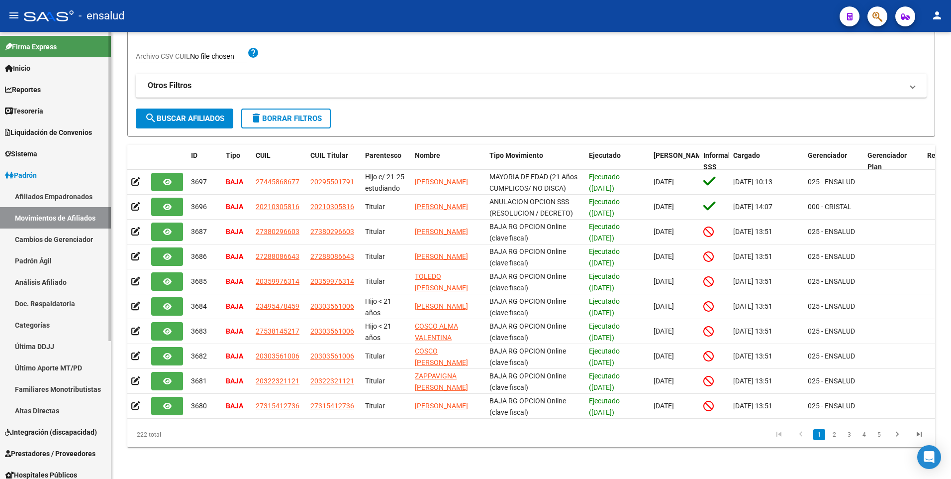
click at [113, 45] on mat-sidenav-container "Firma Express Inicio Calendario SSS Instructivos Contacto OS Reportes Tablero d…" at bounding box center [475, 255] width 951 height 447
click at [57, 44] on span "Firma Express" at bounding box center [31, 46] width 52 height 11
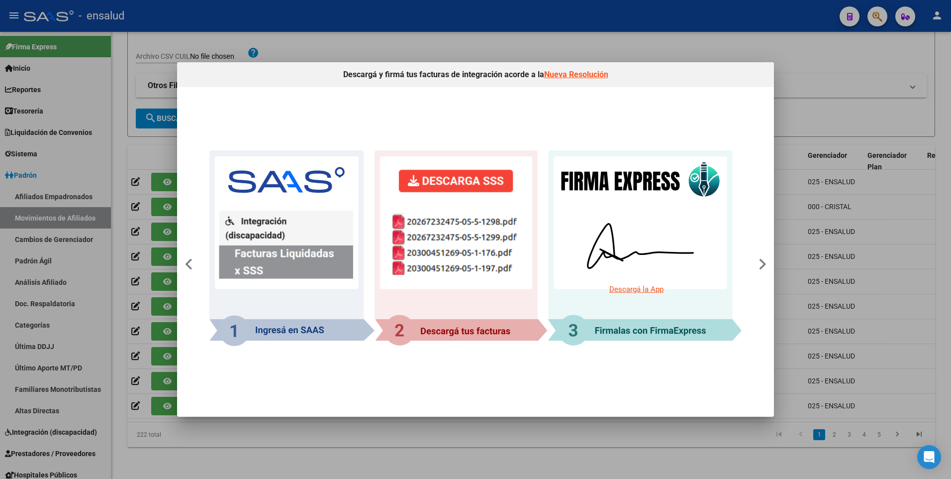
click at [765, 75] on h4 "Descargá y firmá tus facturas de integración acorde a la Nueva Resolución" at bounding box center [475, 74] width 597 height 25
click at [701, 33] on div at bounding box center [475, 239] width 951 height 479
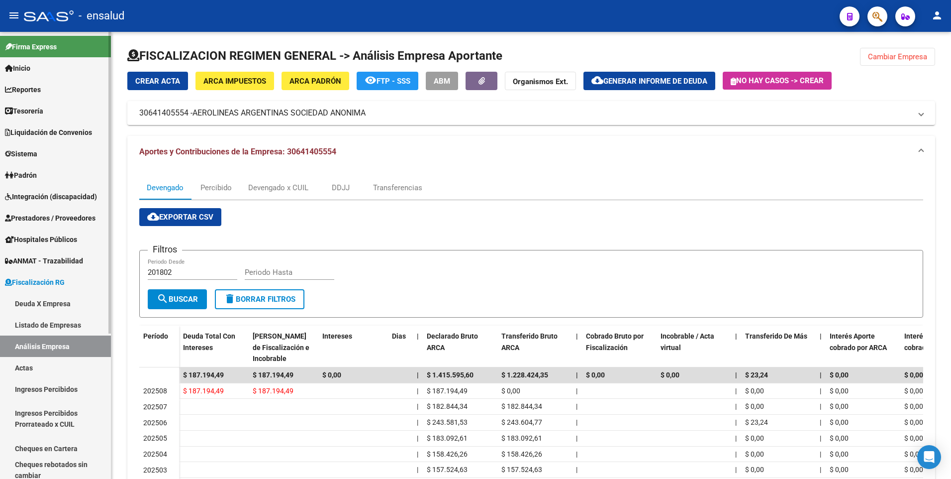
click at [40, 64] on link "Inicio" at bounding box center [55, 67] width 111 height 21
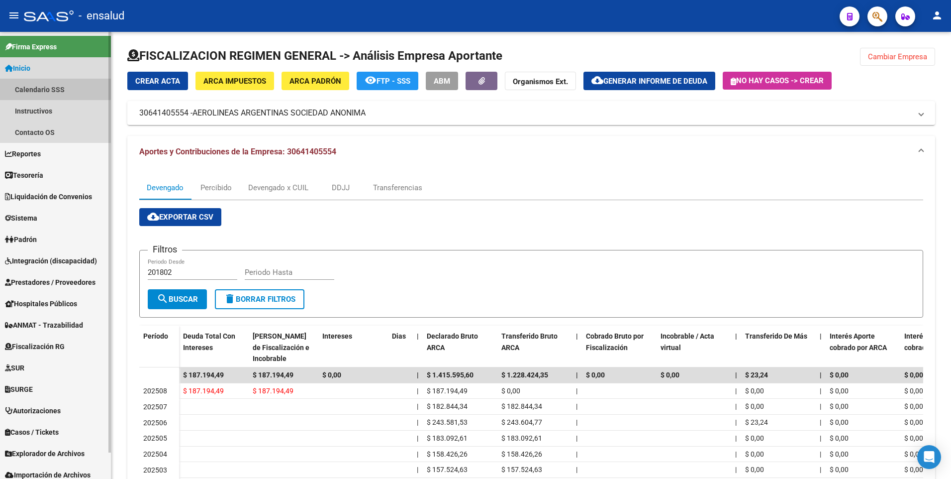
click at [48, 92] on link "Calendario SSS" at bounding box center [55, 89] width 111 height 21
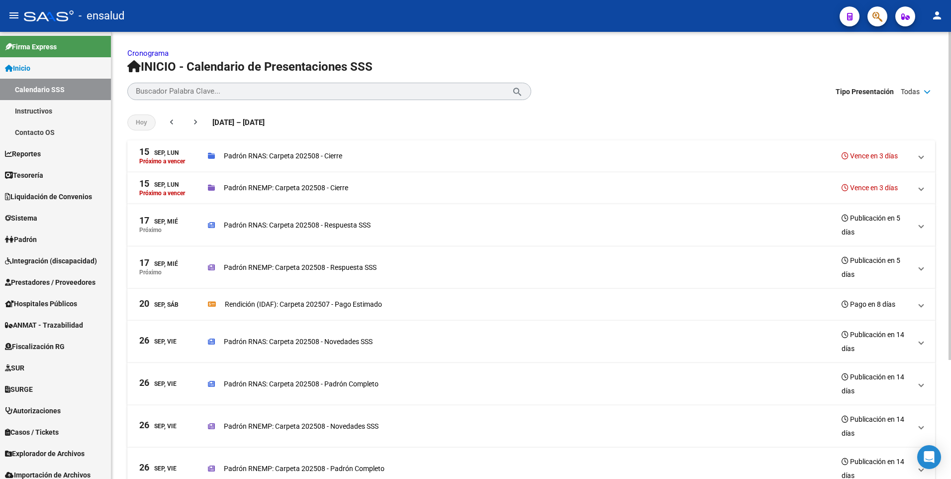
click at [257, 187] on p "Padrón RNEMP: Carpeta 202508 - Cierre" at bounding box center [286, 187] width 124 height 11
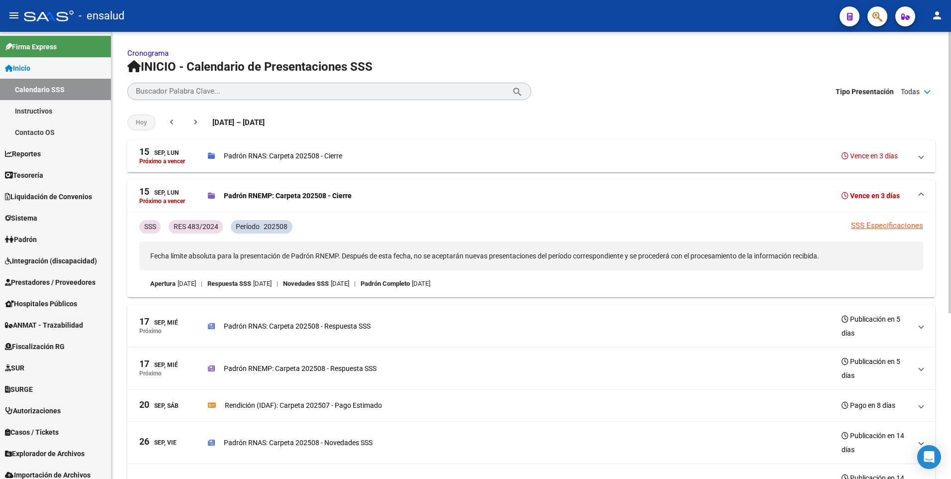
click at [587, 255] on p "Fecha límite absoluta para la presentación de Padrón RNEMP. Después de esta fec…" at bounding box center [531, 255] width 784 height 29
click at [872, 227] on link "SSS Especificaciones" at bounding box center [887, 225] width 72 height 9
click at [186, 226] on p "RES 483/2024" at bounding box center [196, 226] width 45 height 11
click at [901, 226] on link "SSS Especificaciones" at bounding box center [887, 225] width 72 height 9
